Goal: Task Accomplishment & Management: Use online tool/utility

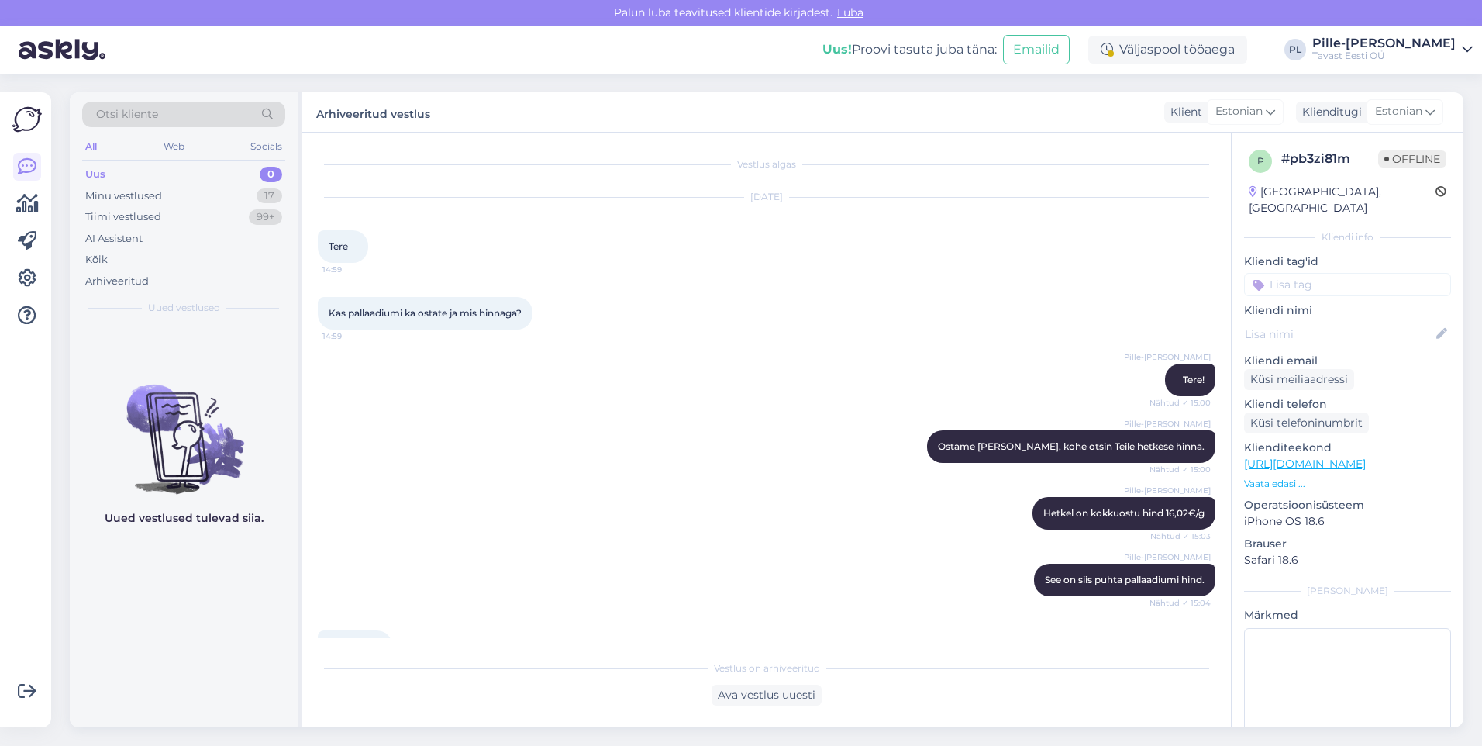
scroll to position [117, 0]
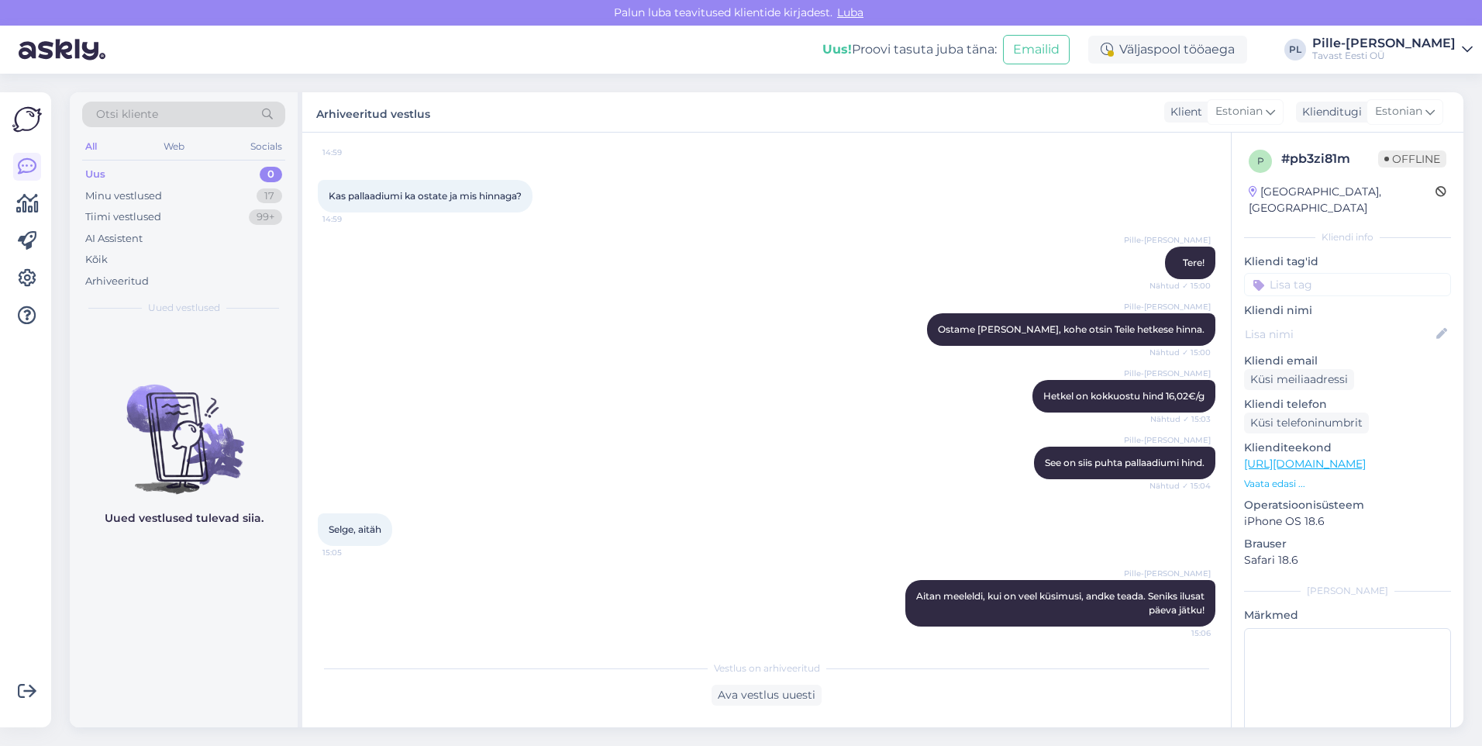
click at [121, 170] on div "Uus 0" at bounding box center [183, 175] width 203 height 22
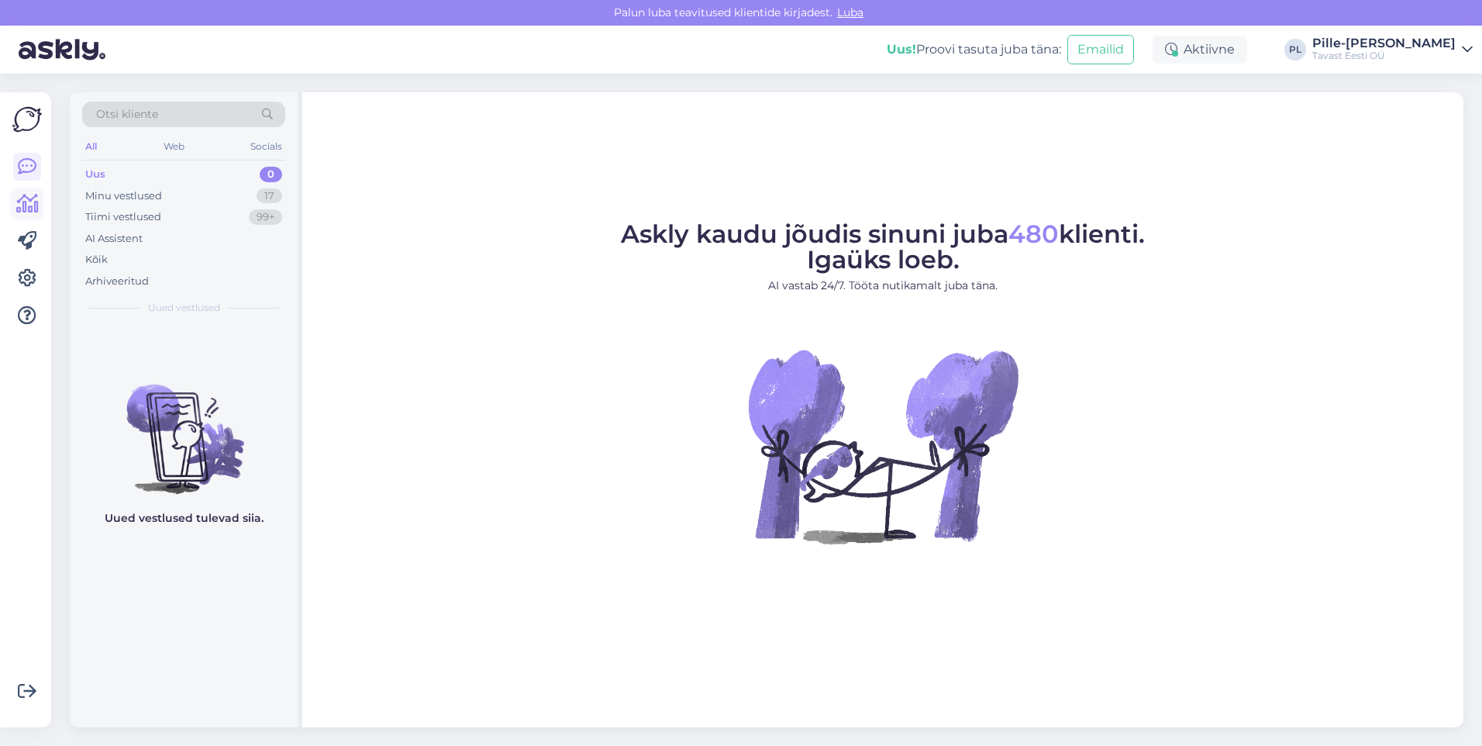
click at [24, 211] on icon at bounding box center [27, 204] width 22 height 19
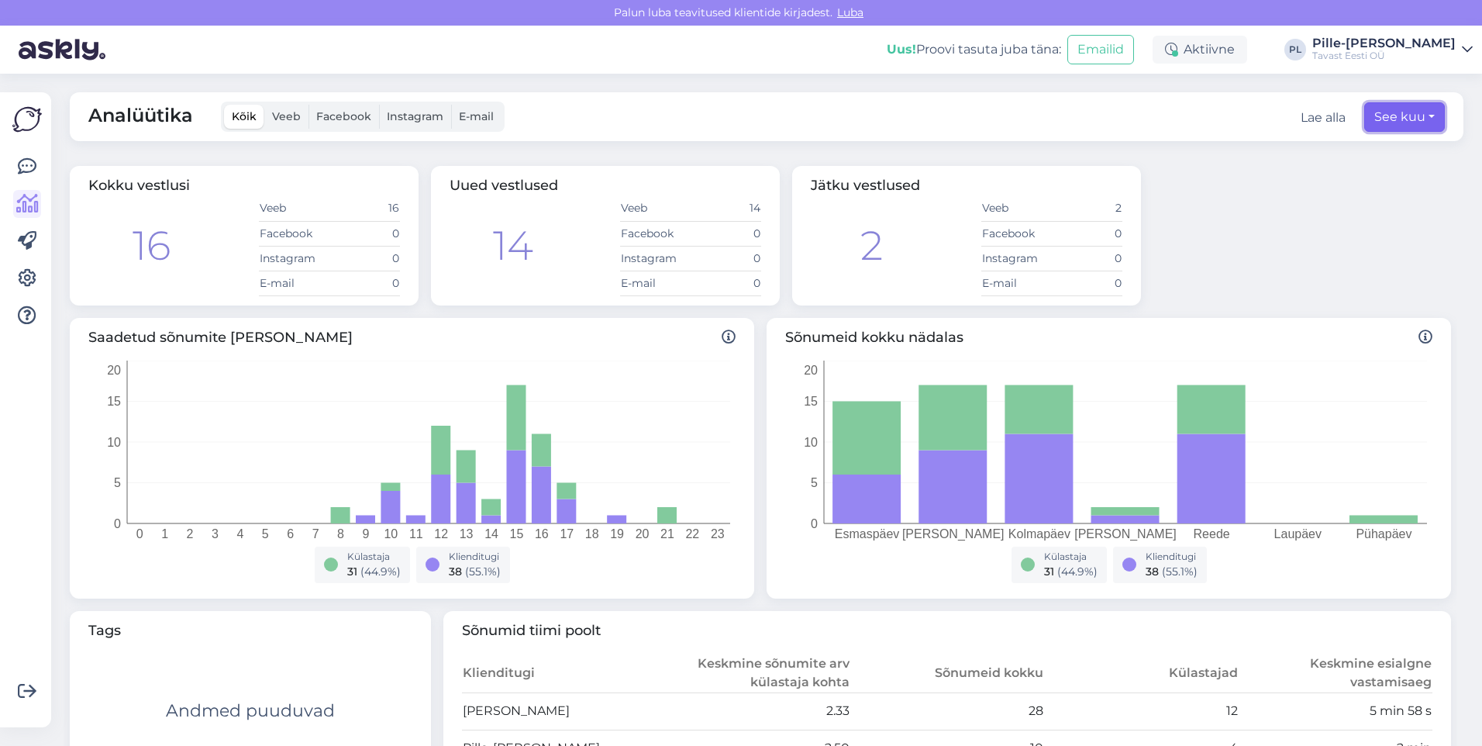
click at [1429, 124] on button "See kuu" at bounding box center [1404, 116] width 81 height 29
select select "7"
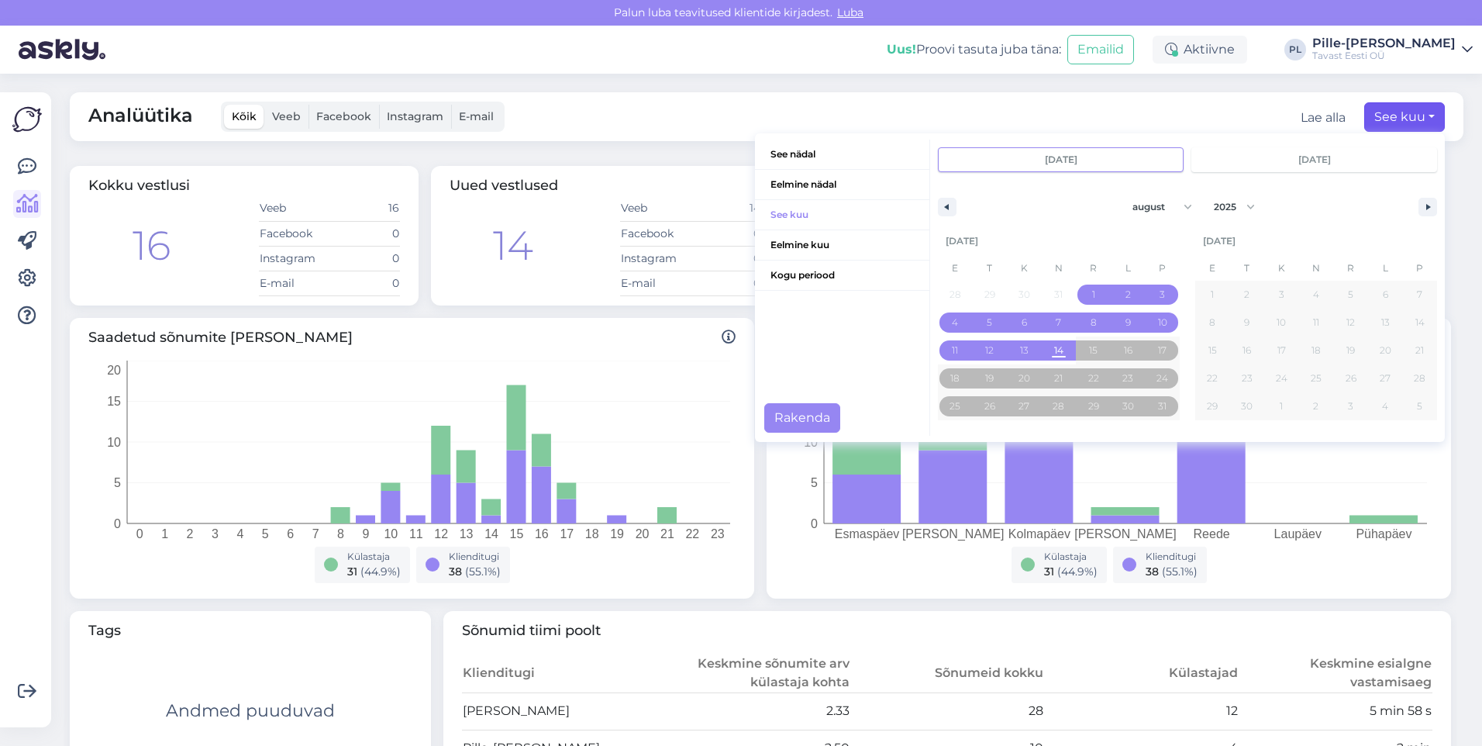
click at [650, 140] on div "Analüütika Kõik Veeb Facebook Instagram E-mail Lae alla See kuu See nädal Eelmi…" at bounding box center [767, 116] width 1394 height 49
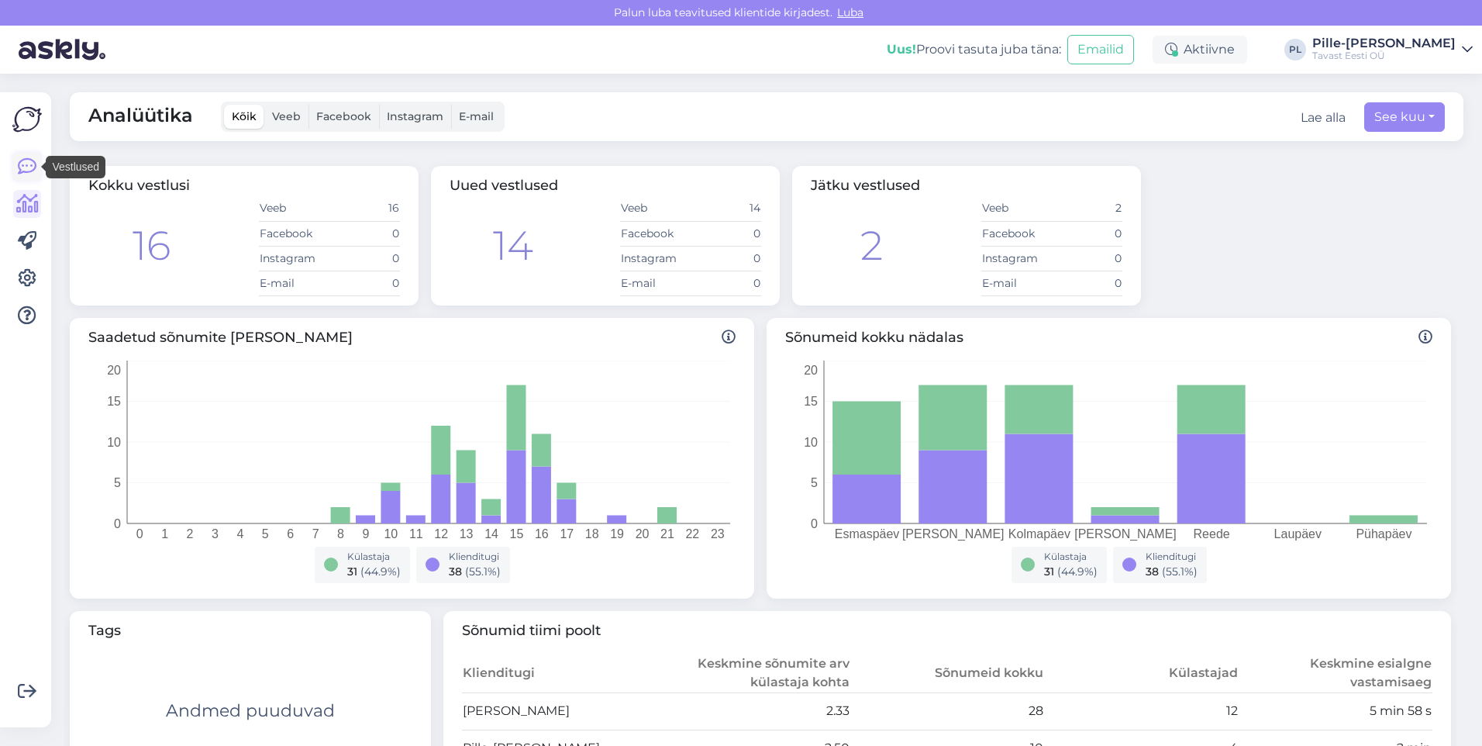
click at [24, 168] on icon at bounding box center [27, 166] width 19 height 19
